Goal: Communication & Community: Answer question/provide support

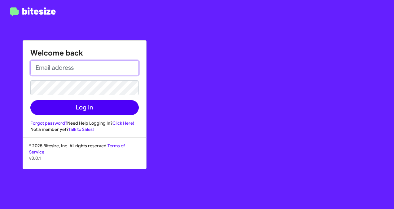
type input "[EMAIL_ADDRESS][DOMAIN_NAME]"
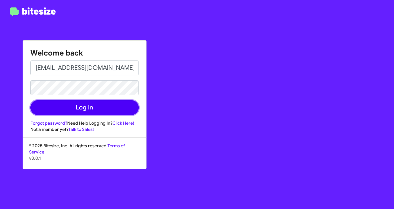
click at [90, 103] on button "Log In" at bounding box center [84, 107] width 108 height 15
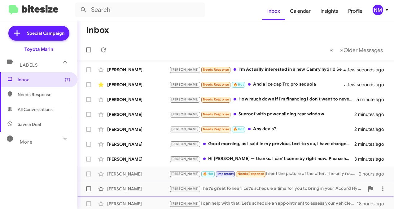
click at [244, 184] on div "[PERSON_NAME] [PERSON_NAME] That's great to hear! Let's schedule a time for you…" at bounding box center [235, 188] width 306 height 12
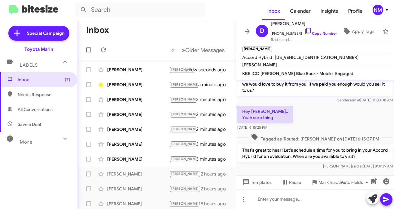
scroll to position [16, 0]
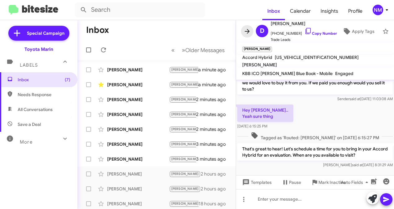
click at [245, 29] on icon at bounding box center [247, 31] width 5 height 5
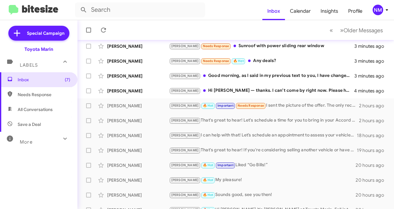
scroll to position [76, 0]
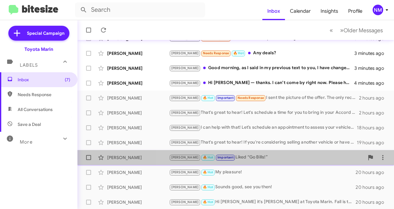
click at [285, 158] on div "[PERSON_NAME] 🔥 Hot Important Liked “Go Bills!”" at bounding box center [266, 157] width 195 height 7
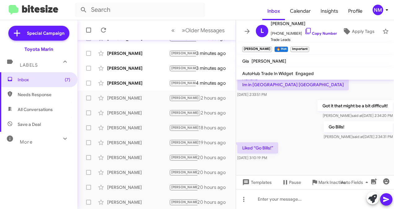
scroll to position [194, 0]
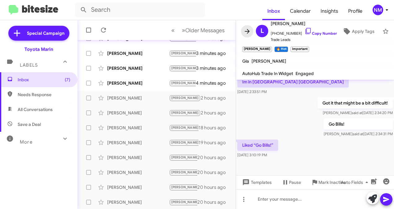
click at [244, 28] on icon at bounding box center [246, 31] width 7 height 7
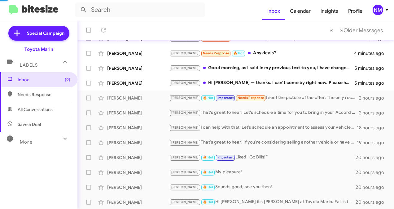
scroll to position [106, 0]
drag, startPoint x: 388, startPoint y: 122, endPoint x: 393, endPoint y: 121, distance: 5.0
click at [393, 121] on html "Inbox Calendar Insights Profile NM Special Campaign Toyota Marin Labels Inbox (…" at bounding box center [197, 104] width 394 height 209
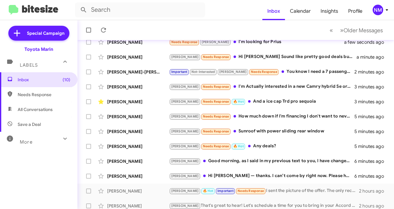
scroll to position [28, 0]
